Goal: Information Seeking & Learning: Learn about a topic

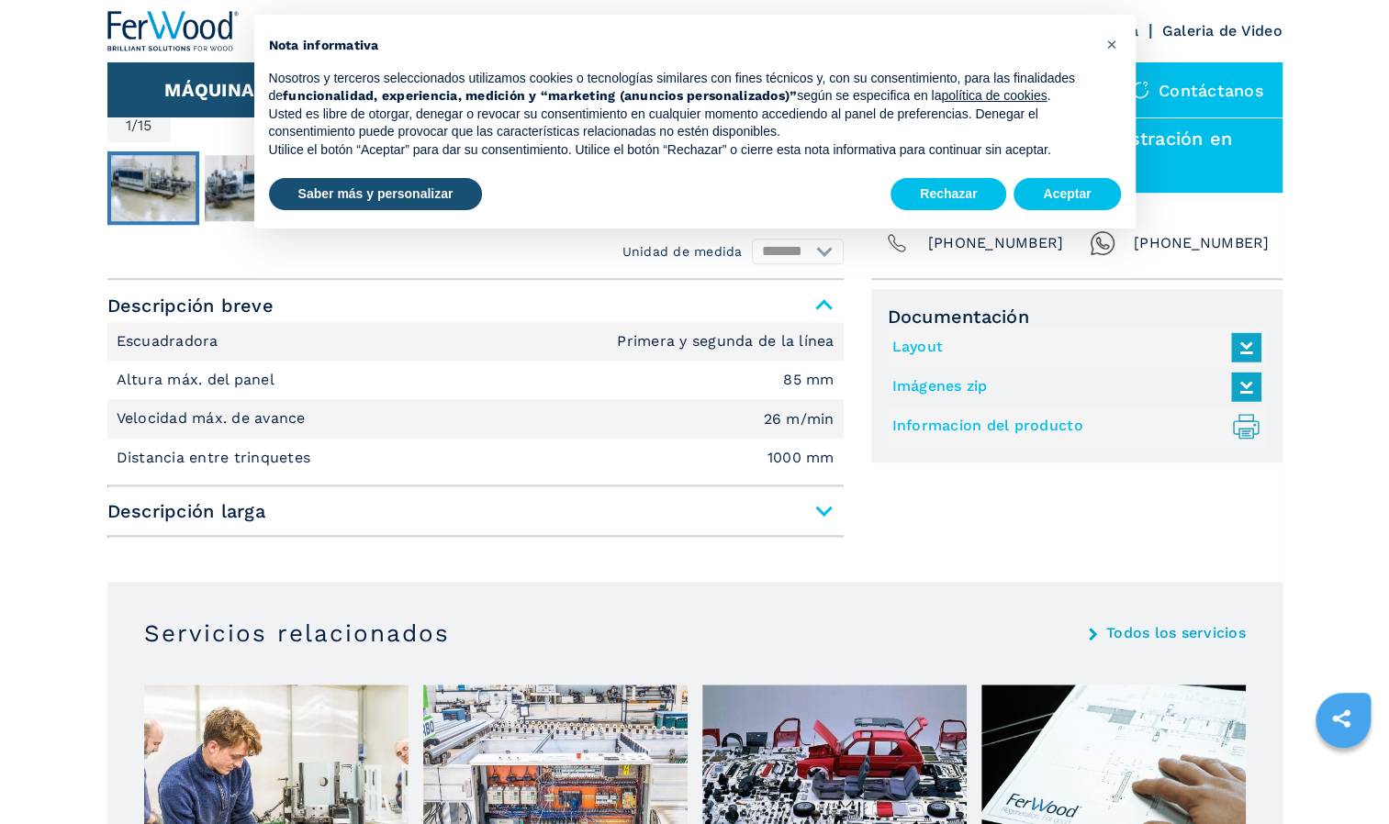
scroll to position [643, 0]
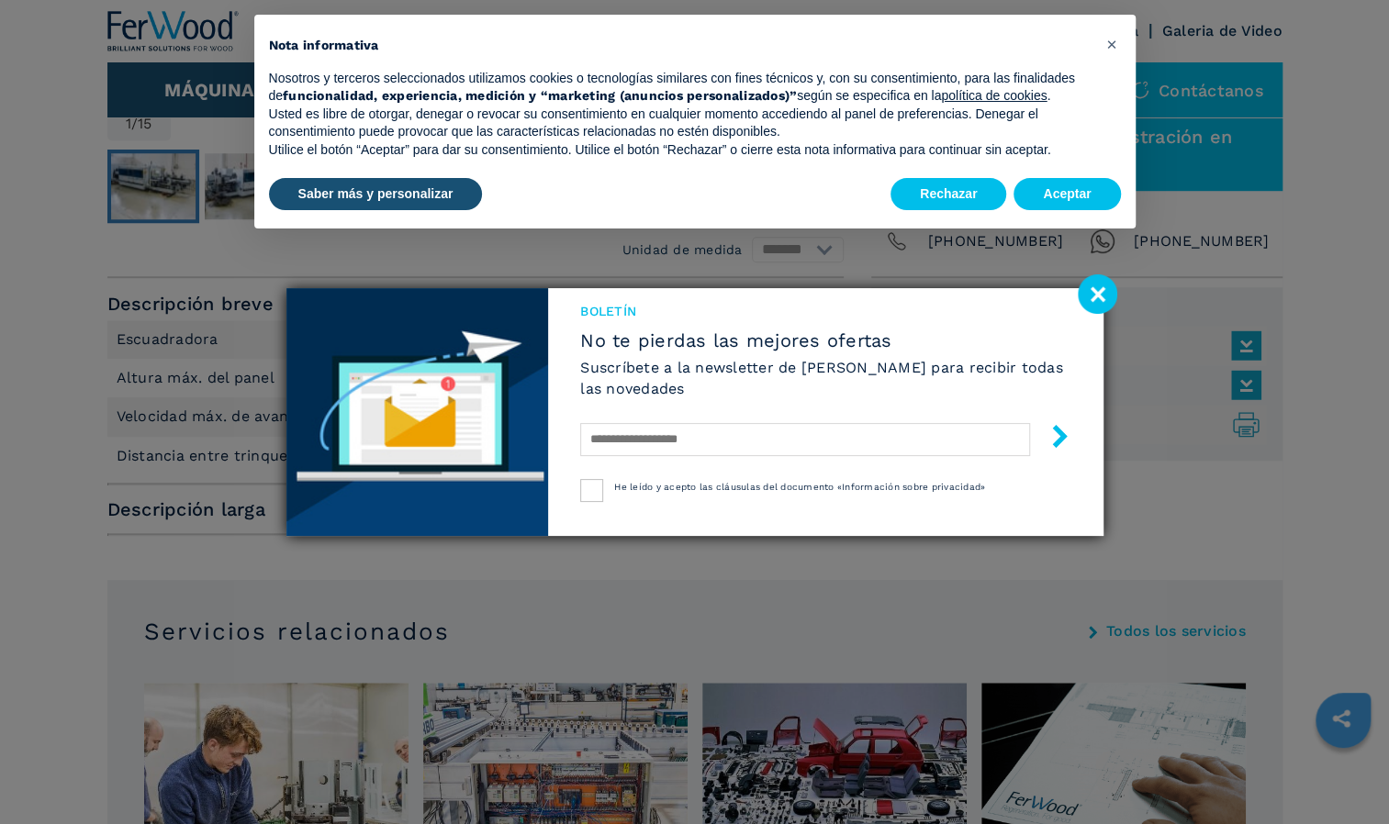
click at [1087, 303] on image at bounding box center [1097, 293] width 39 height 39
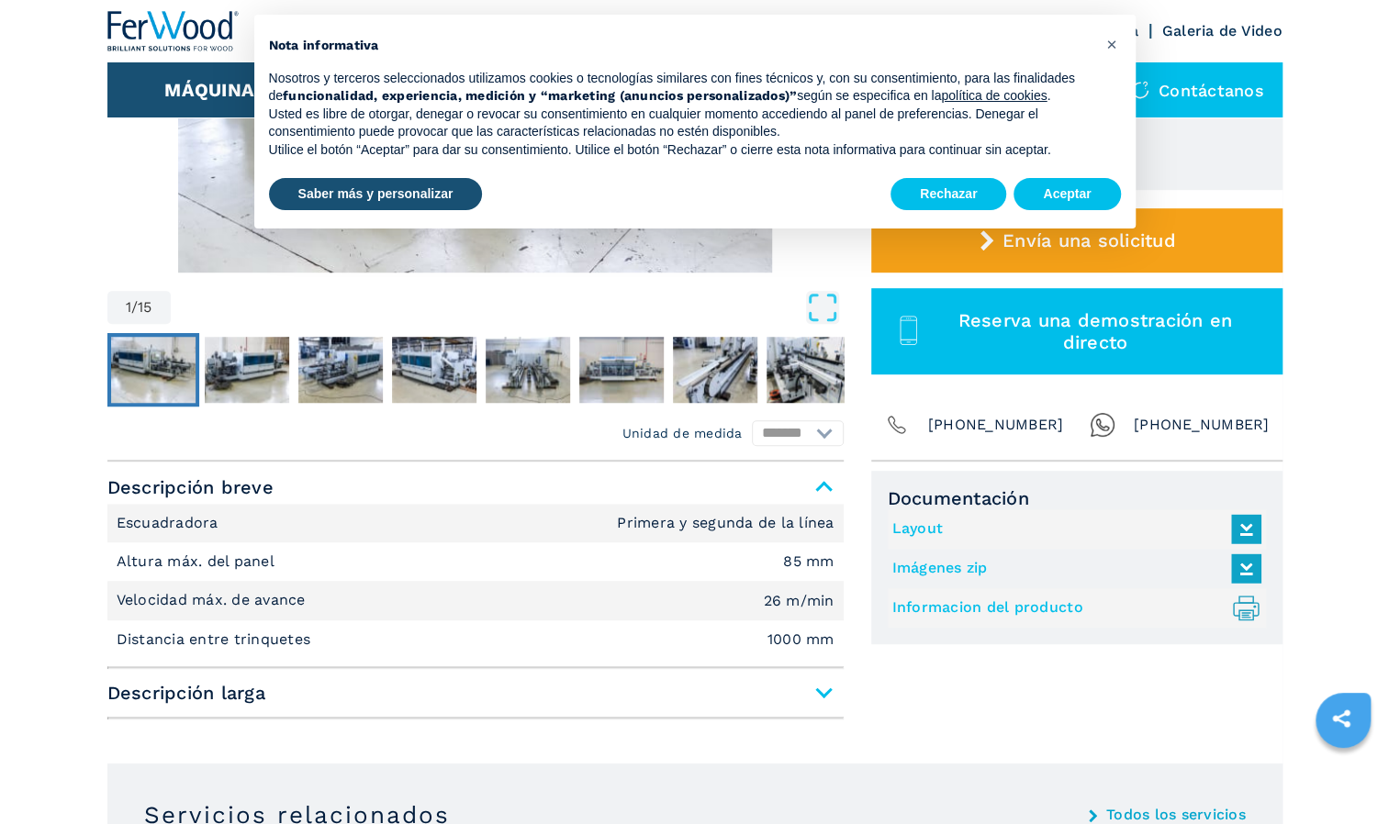
scroll to position [0, 0]
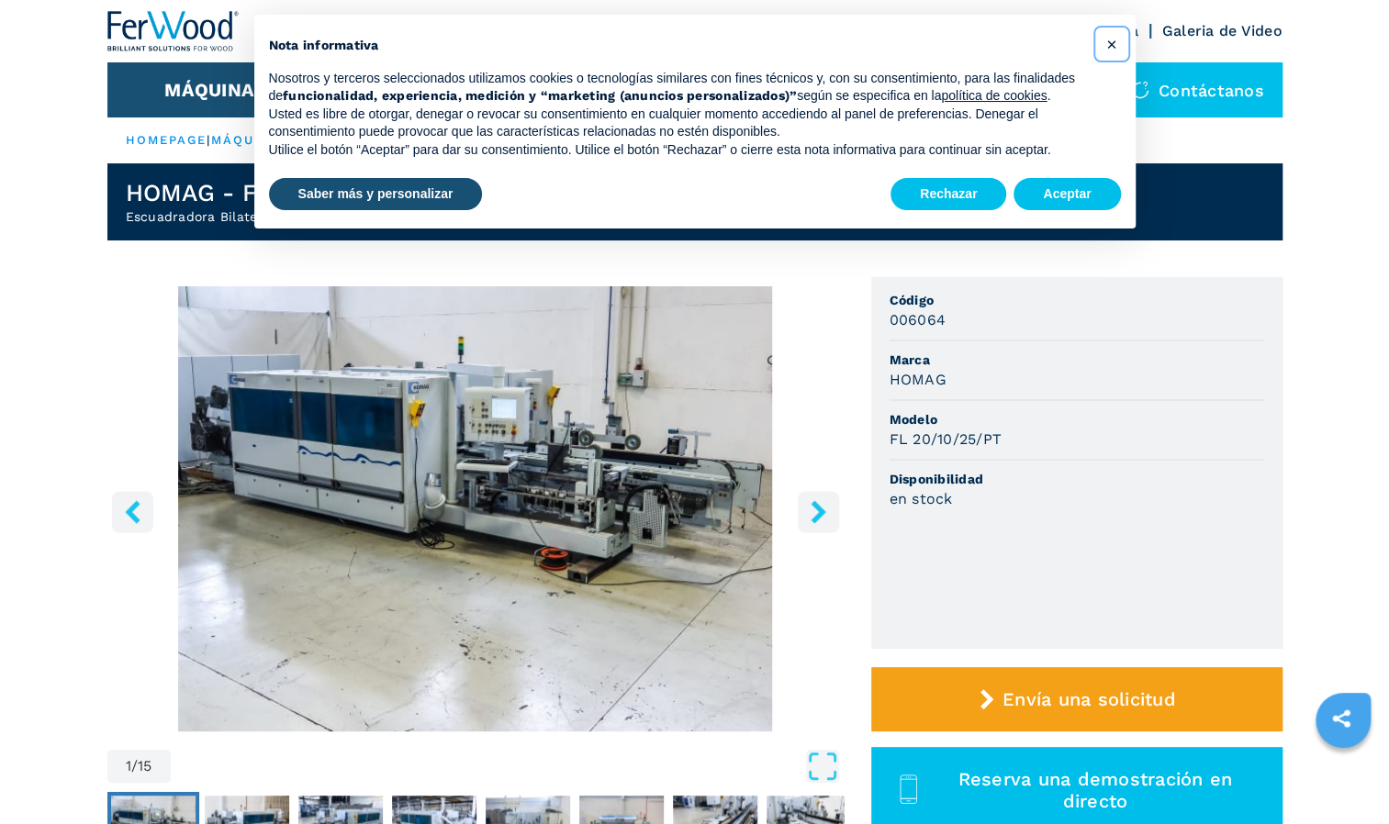
click at [1110, 44] on span "×" at bounding box center [1110, 44] width 11 height 22
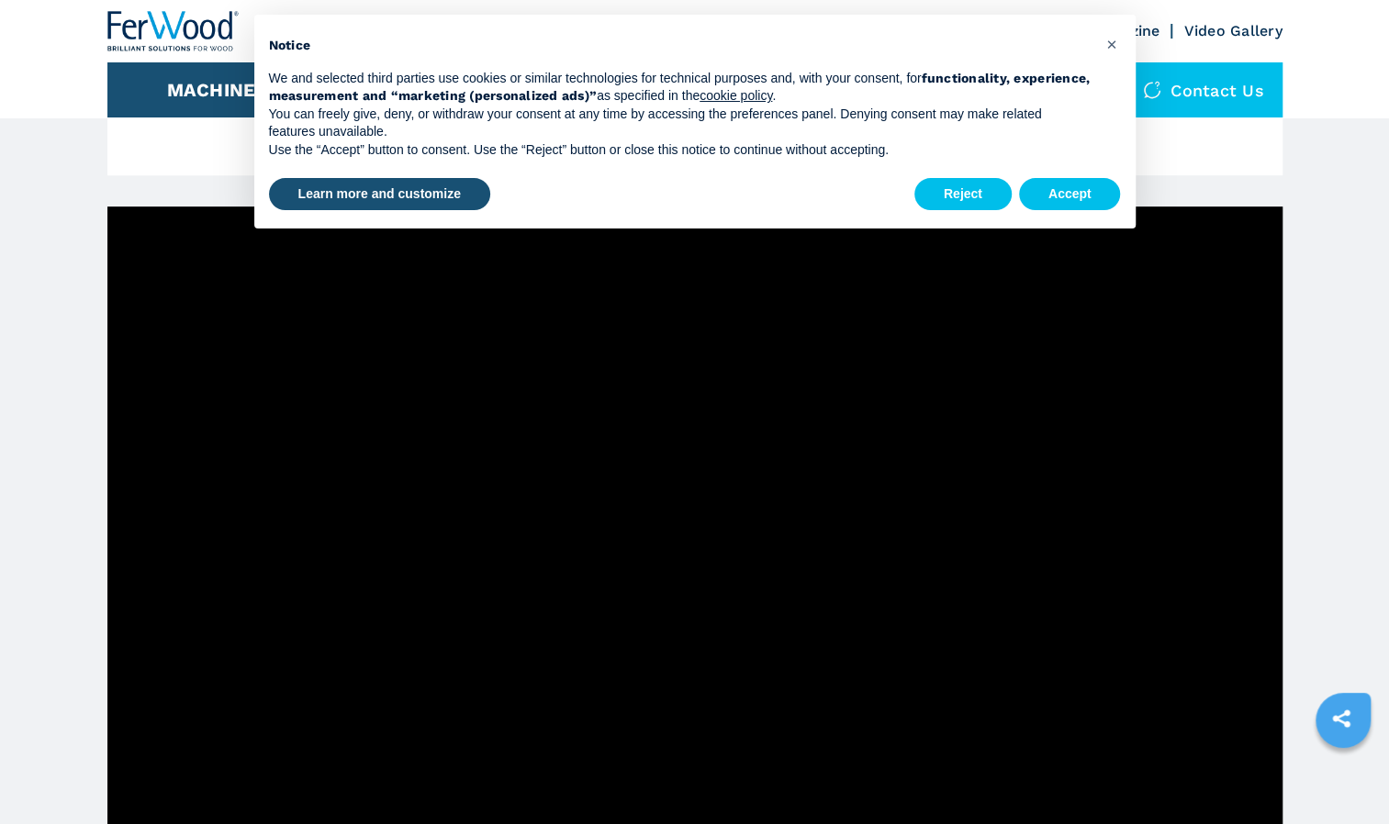
scroll to position [874, 0]
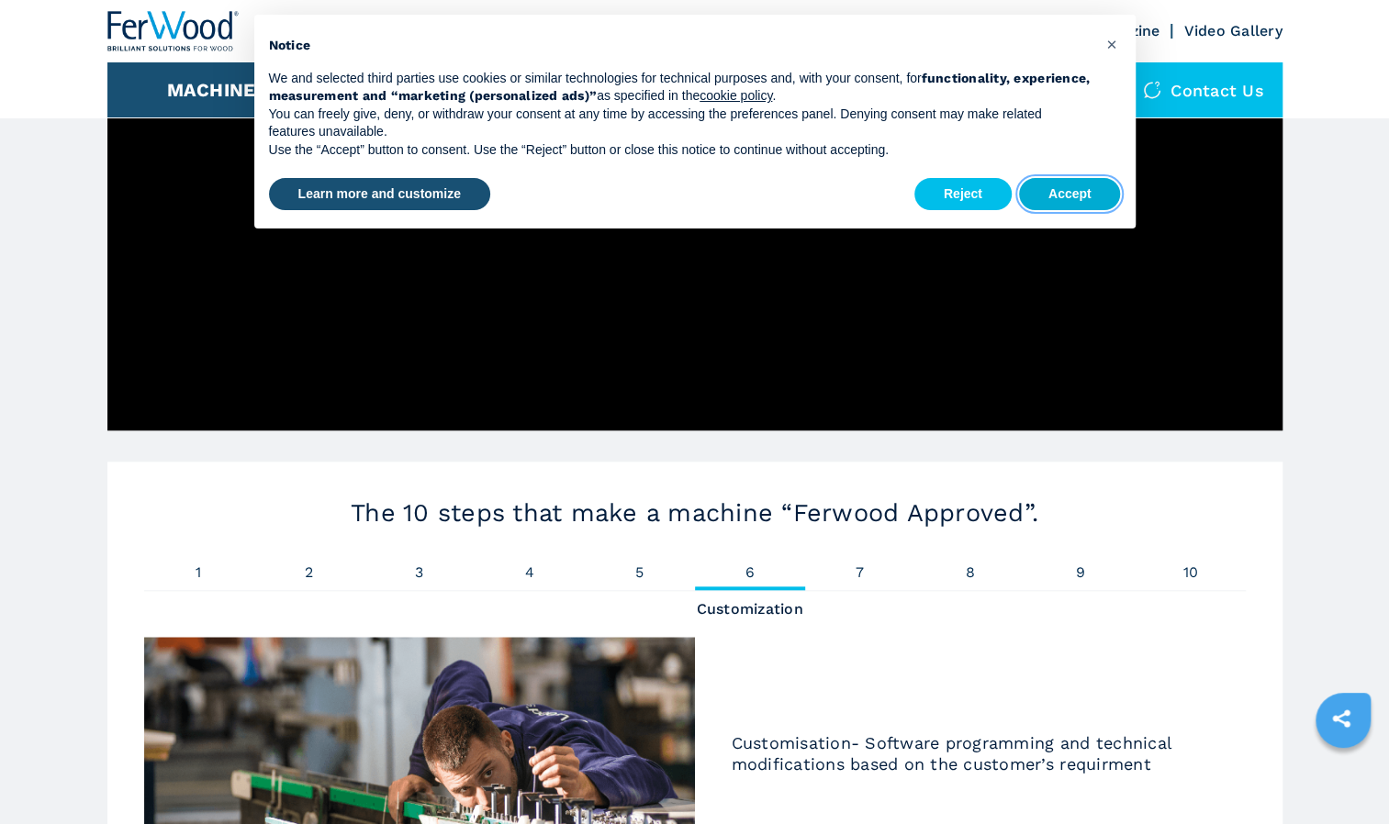
click at [1065, 180] on button "Accept" at bounding box center [1070, 194] width 102 height 33
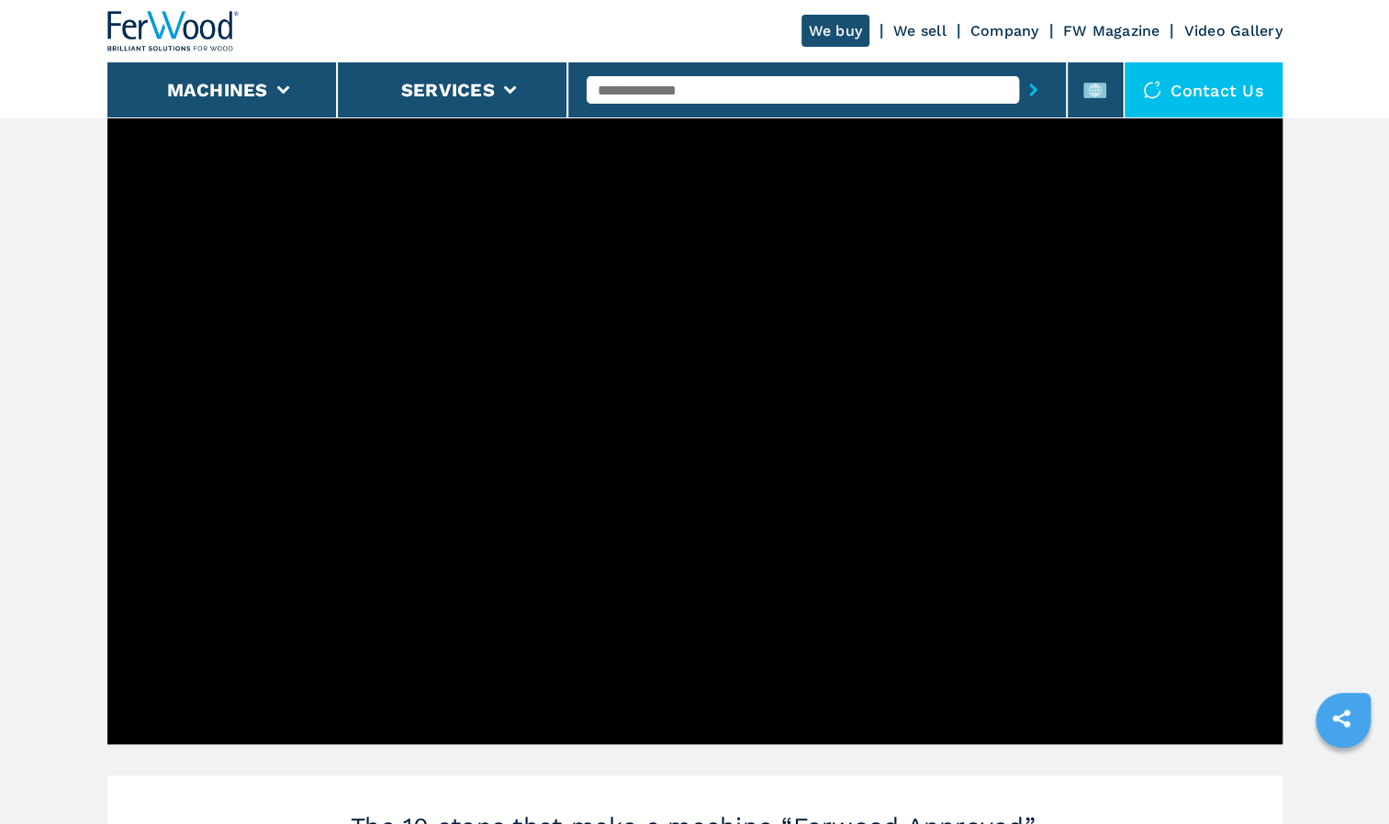
scroll to position [507, 0]
